Goal: Book appointment/travel/reservation

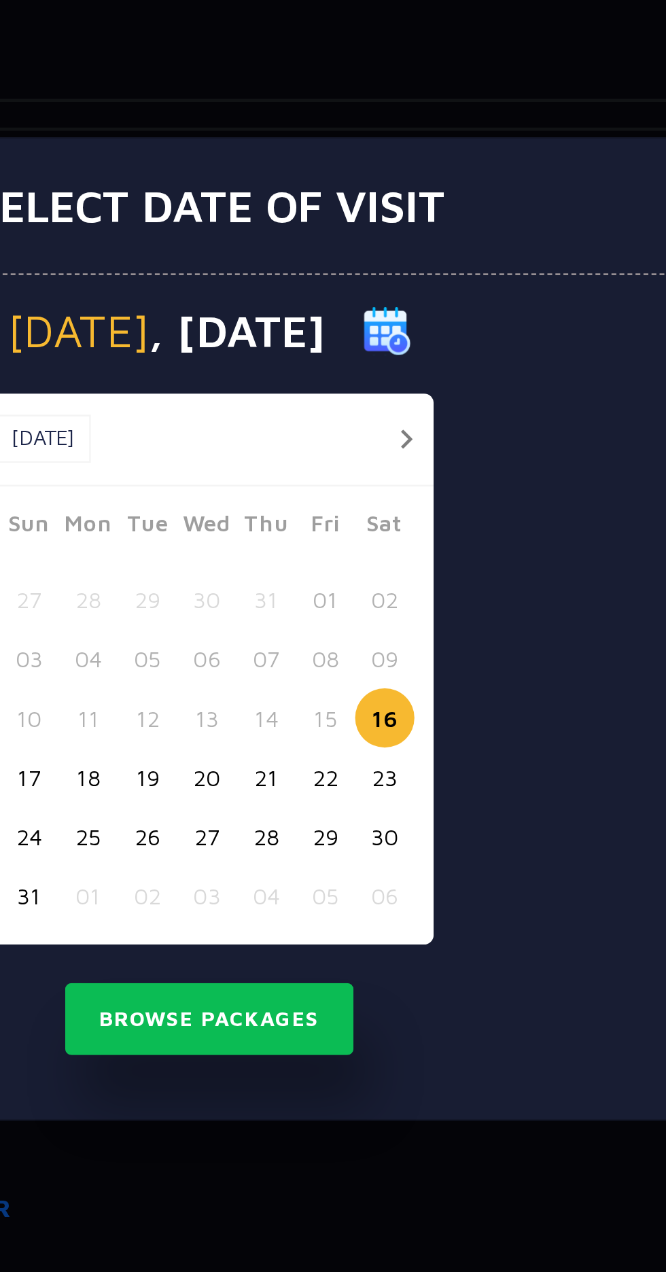
click at [420, 557] on button "button" at bounding box center [416, 555] width 17 height 17
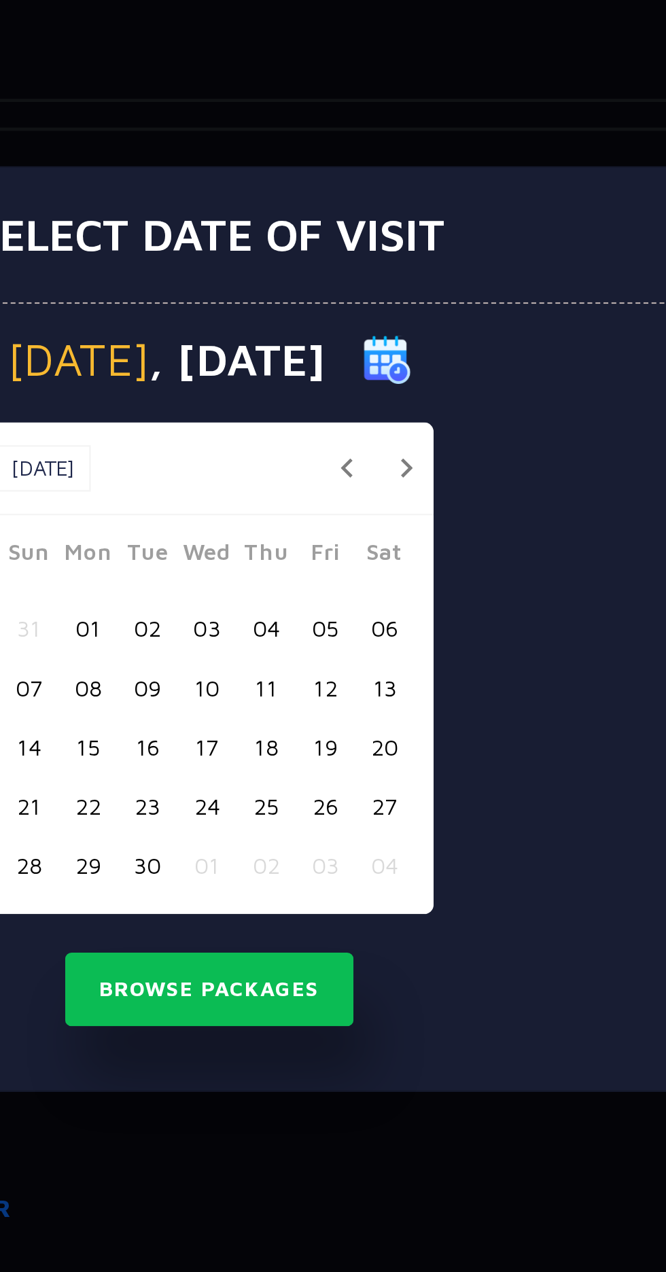
click at [260, 661] on button "07" at bounding box center [256, 660] width 25 height 25
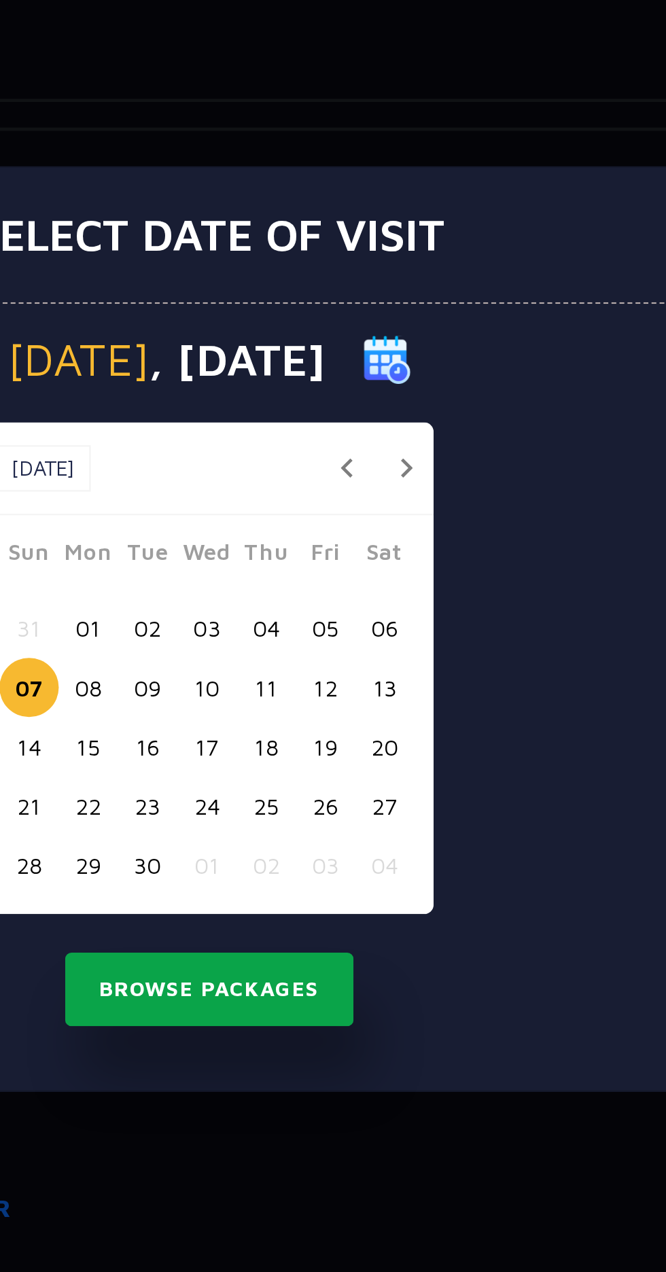
click at [361, 795] on button "Browse Packages" at bounding box center [333, 788] width 122 height 31
